Goal: Information Seeking & Learning: Learn about a topic

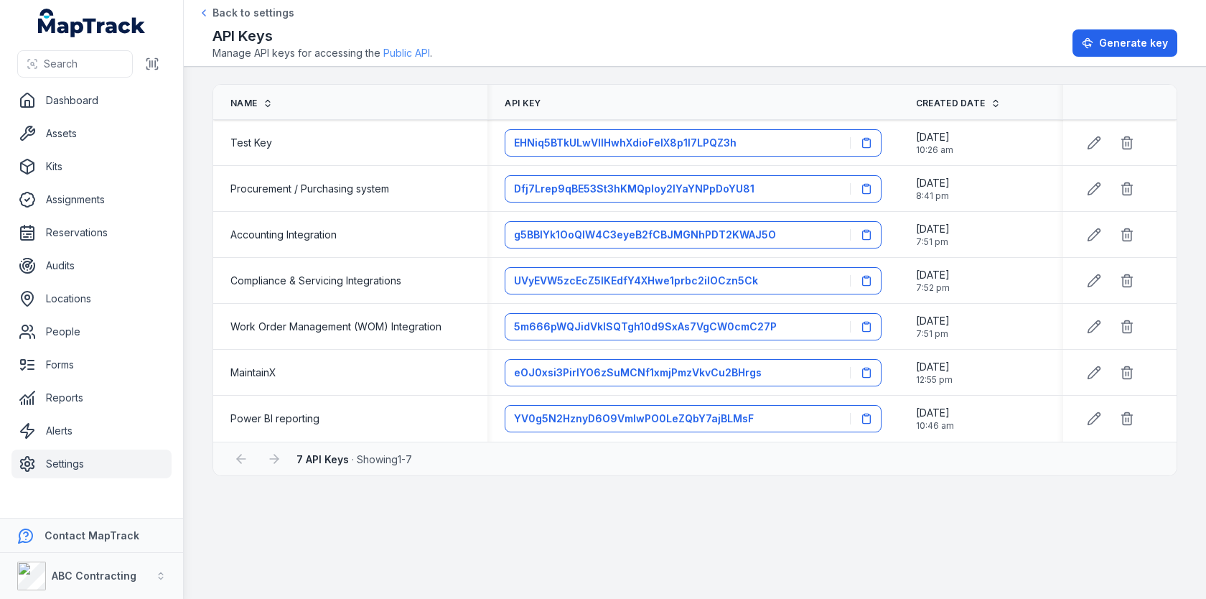
click at [400, 60] on link "Public API" at bounding box center [406, 53] width 47 height 14
click at [289, 182] on span "Procurement / Purchasing system" at bounding box center [310, 189] width 159 height 14
click at [315, 185] on span "Procurement / Purchasing system" at bounding box center [310, 189] width 159 height 14
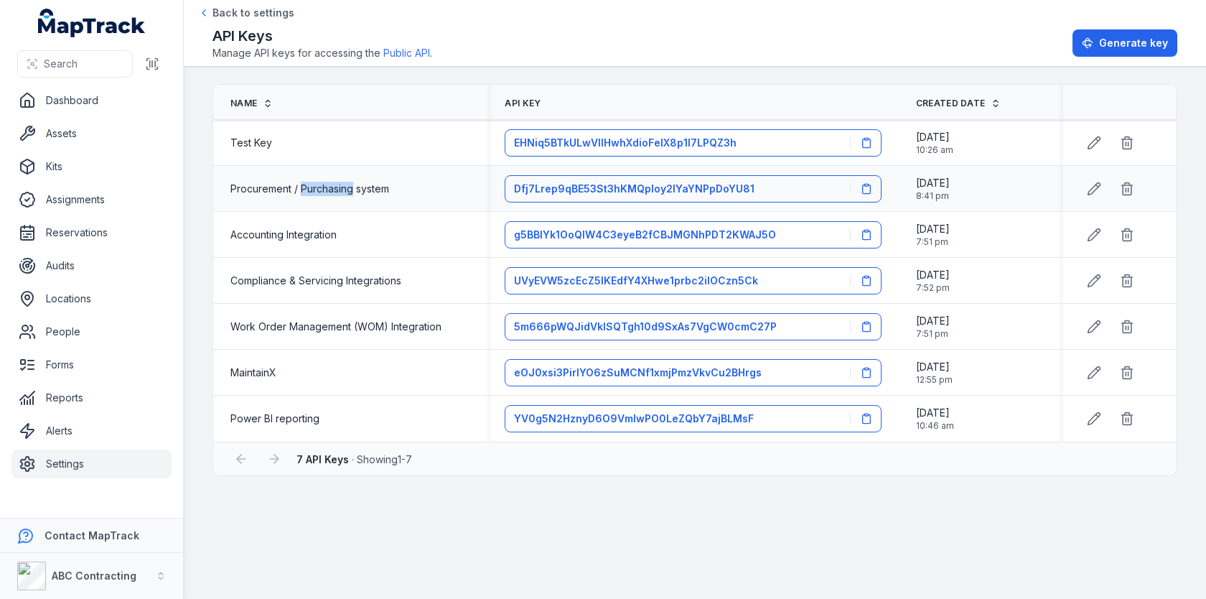
click at [315, 185] on span "Procurement / Purchasing system" at bounding box center [310, 189] width 159 height 14
click at [288, 231] on span "Accounting Integration" at bounding box center [284, 235] width 106 height 14
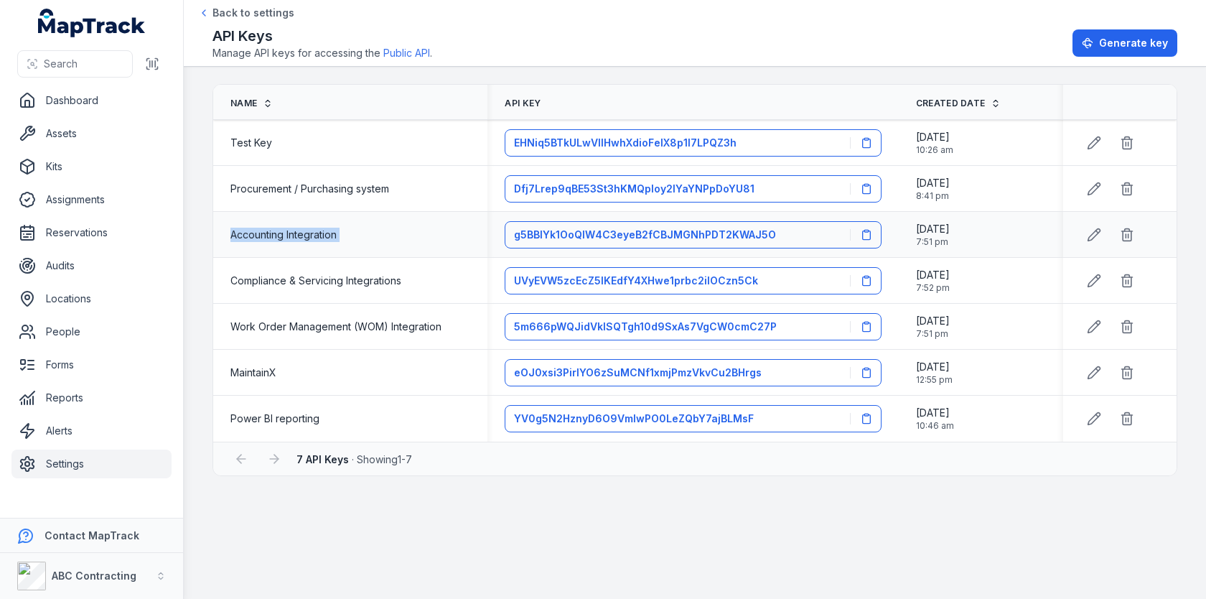
click at [291, 232] on span "Accounting Integration" at bounding box center [284, 235] width 106 height 14
click at [263, 323] on span "Work Order Management (WOM) Integration" at bounding box center [336, 327] width 211 height 14
click at [287, 327] on span "Work Order Management (WOM) Integration" at bounding box center [336, 327] width 211 height 14
